Goal: Transaction & Acquisition: Purchase product/service

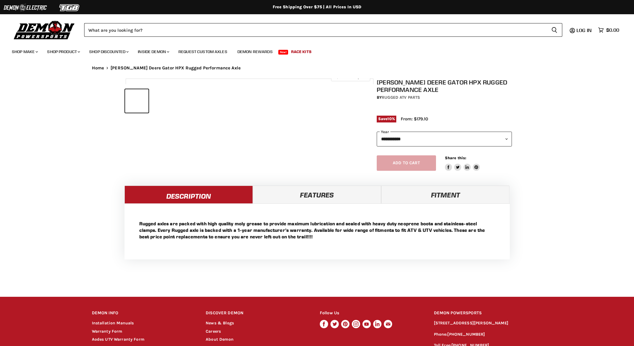
select select "******"
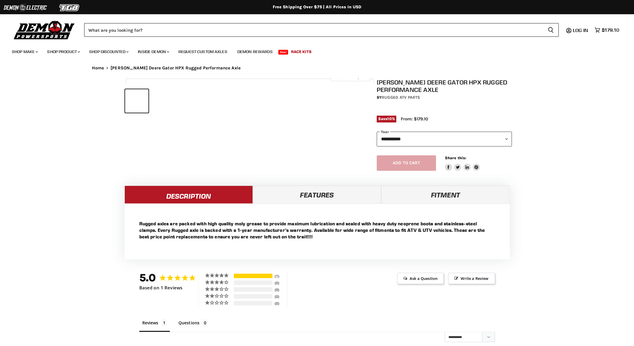
select select "******"
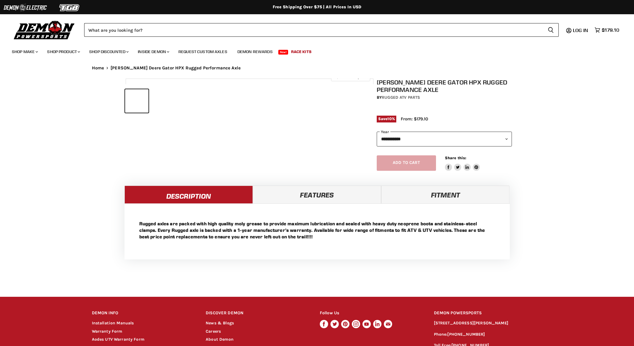
select select "******"
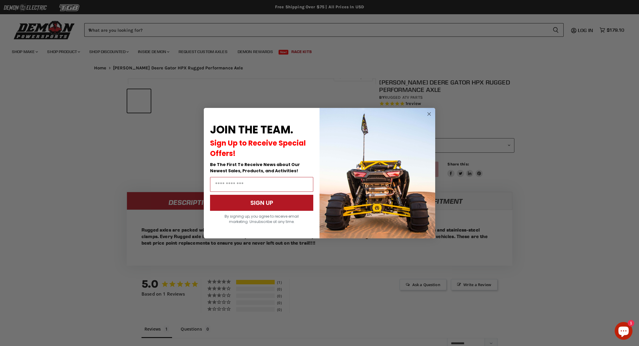
scroll to position [256, 0]
